Goal: Navigation & Orientation: Find specific page/section

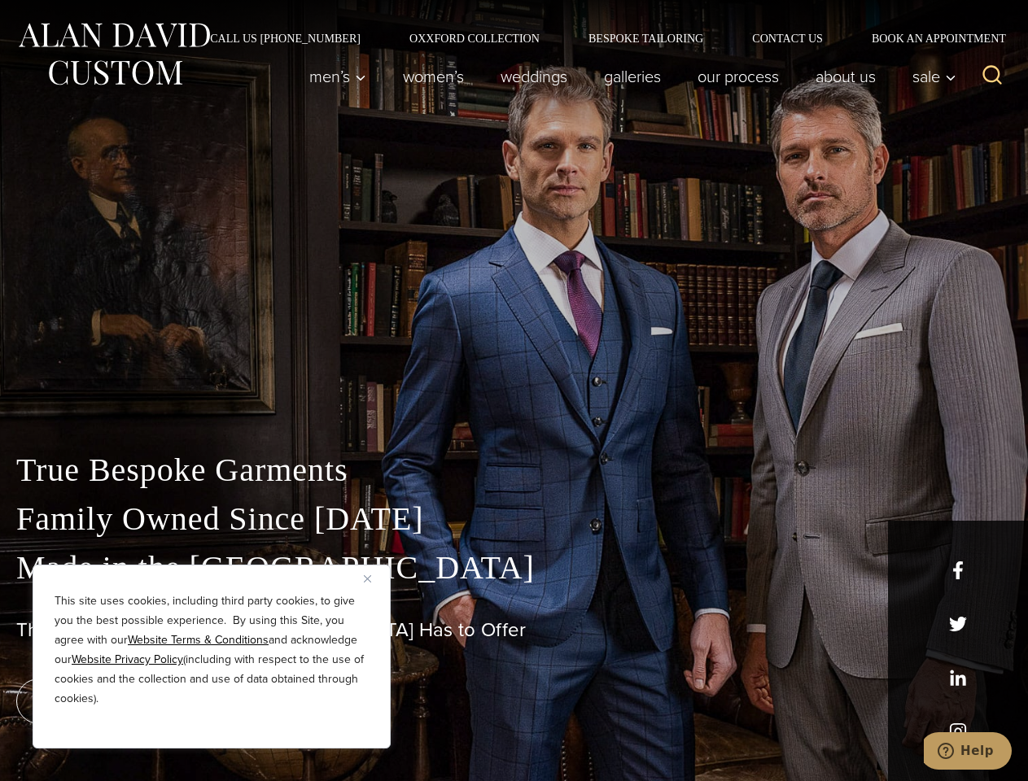
click at [513, 391] on div "True Bespoke Garments Family Owned Since [DATE] Made in [GEOGRAPHIC_DATA] The B…" at bounding box center [514, 572] width 1028 height 417
click at [373, 578] on button "Close" at bounding box center [374, 579] width 20 height 20
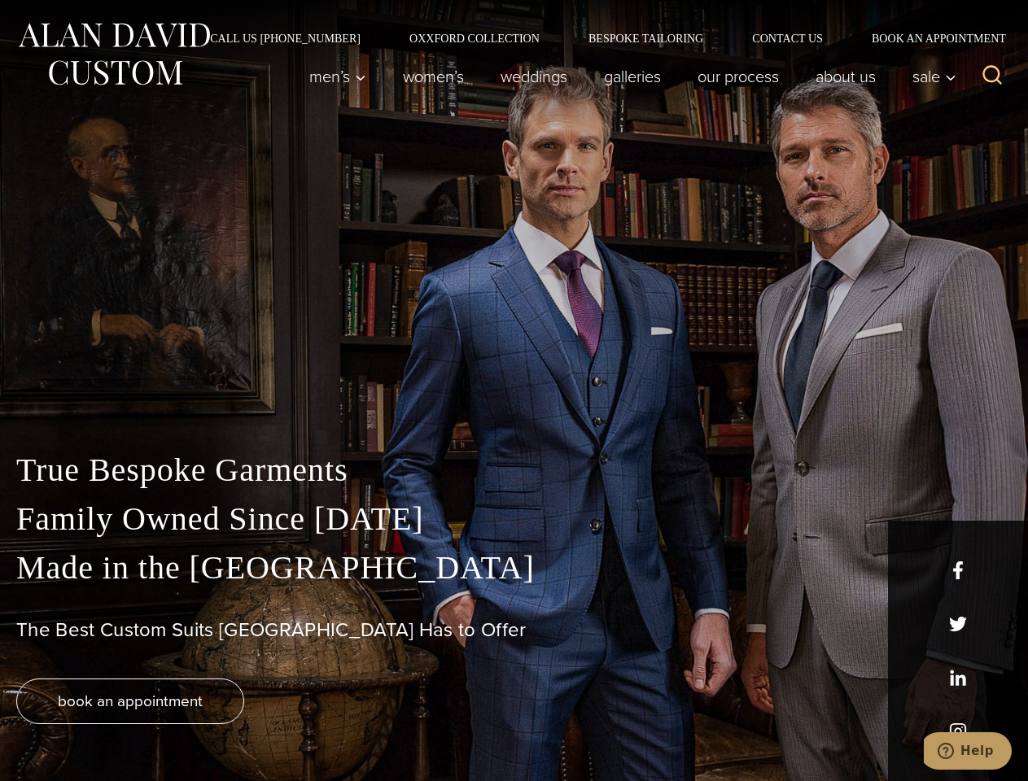
click at [212, 727] on div "True Bespoke Garments Family Owned Since [DATE] Made in [GEOGRAPHIC_DATA] The B…" at bounding box center [514, 613] width 1028 height 335
click at [992, 76] on icon "Search" at bounding box center [992, 75] width 24 height 24
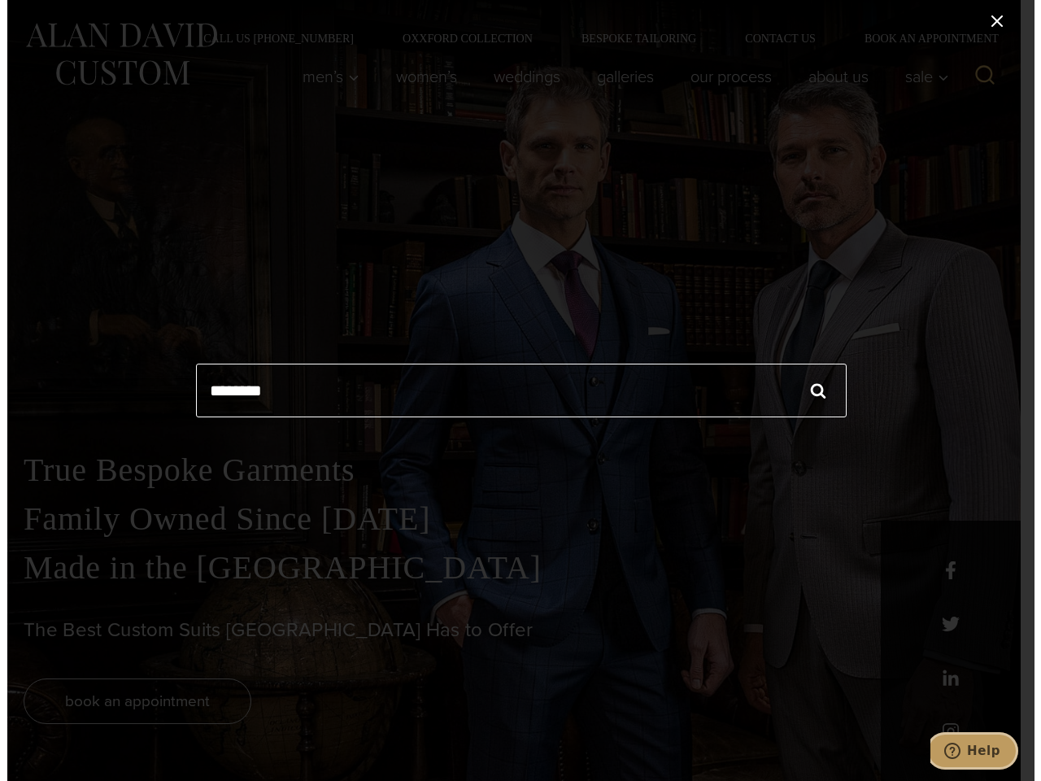
click at [960, 751] on icon "Help" at bounding box center [952, 751] width 16 height 16
